Goal: Check status: Check status

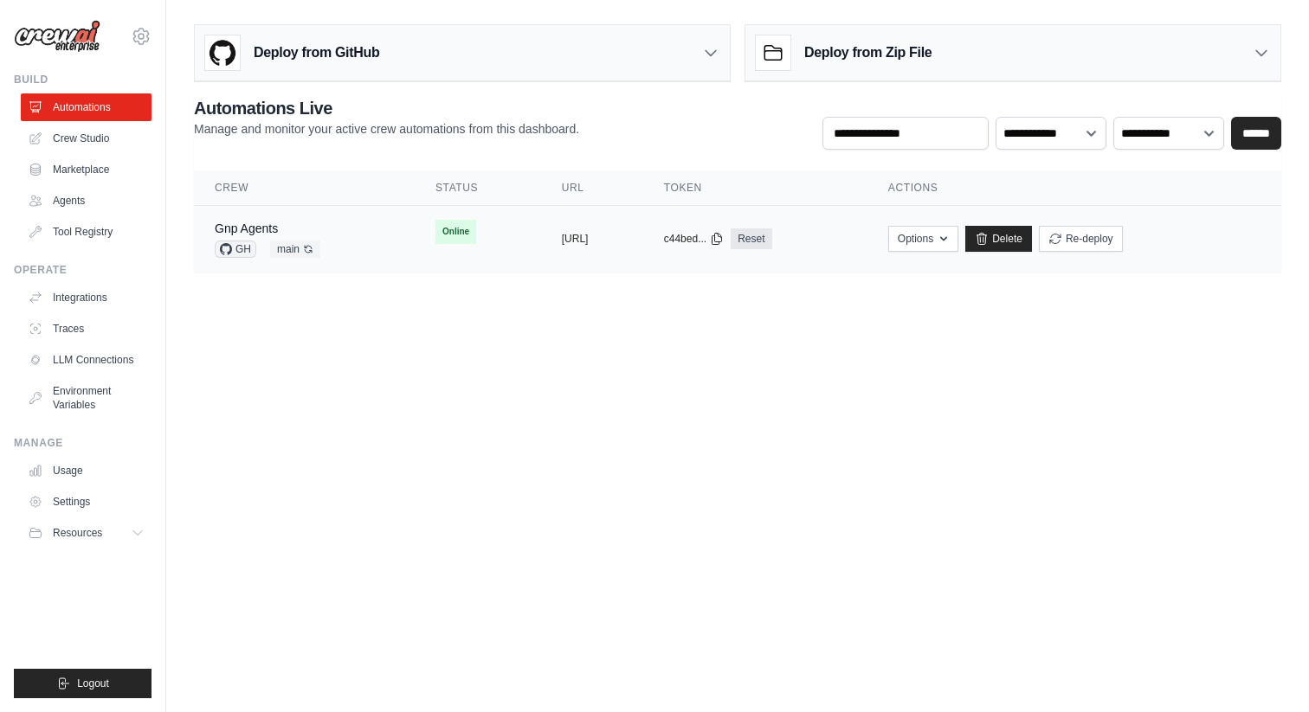
click at [415, 225] on td "Online" at bounding box center [478, 232] width 126 height 52
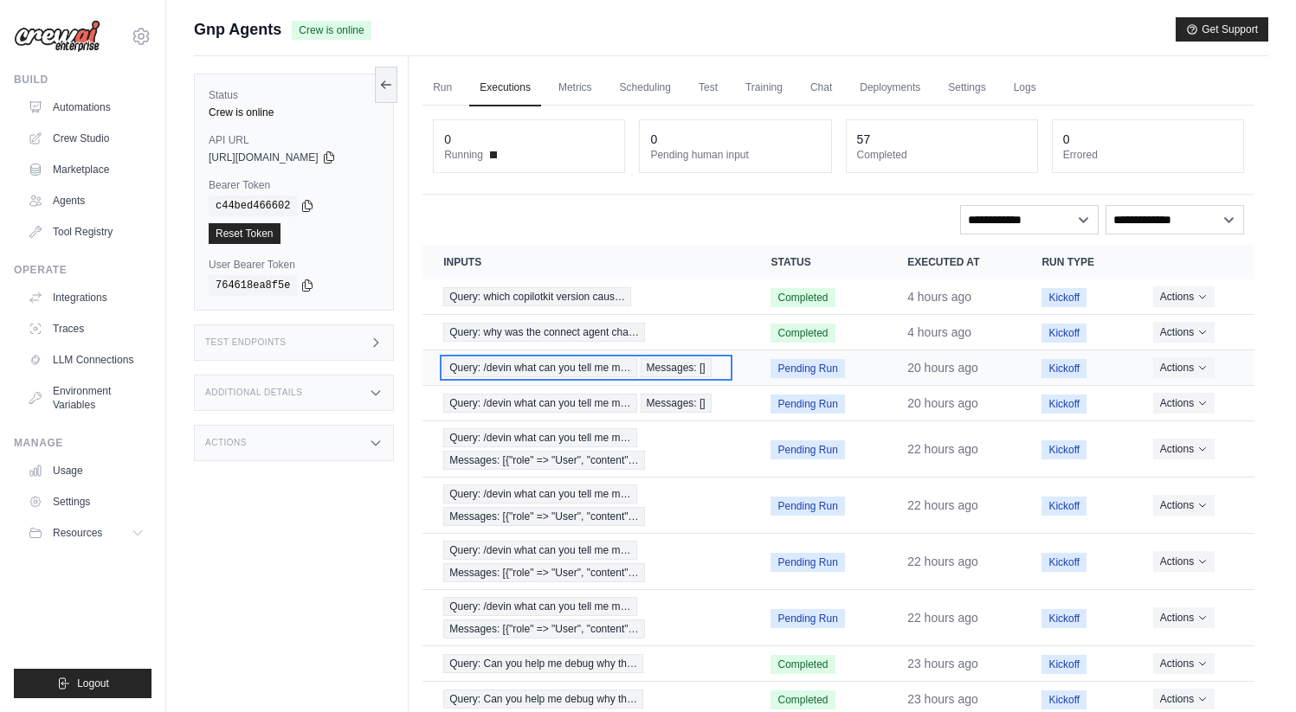
click at [688, 371] on span "Messages: []" at bounding box center [676, 367] width 71 height 19
click at [116, 112] on link "Automations" at bounding box center [88, 107] width 131 height 28
